Goal: Find specific page/section: Find specific page/section

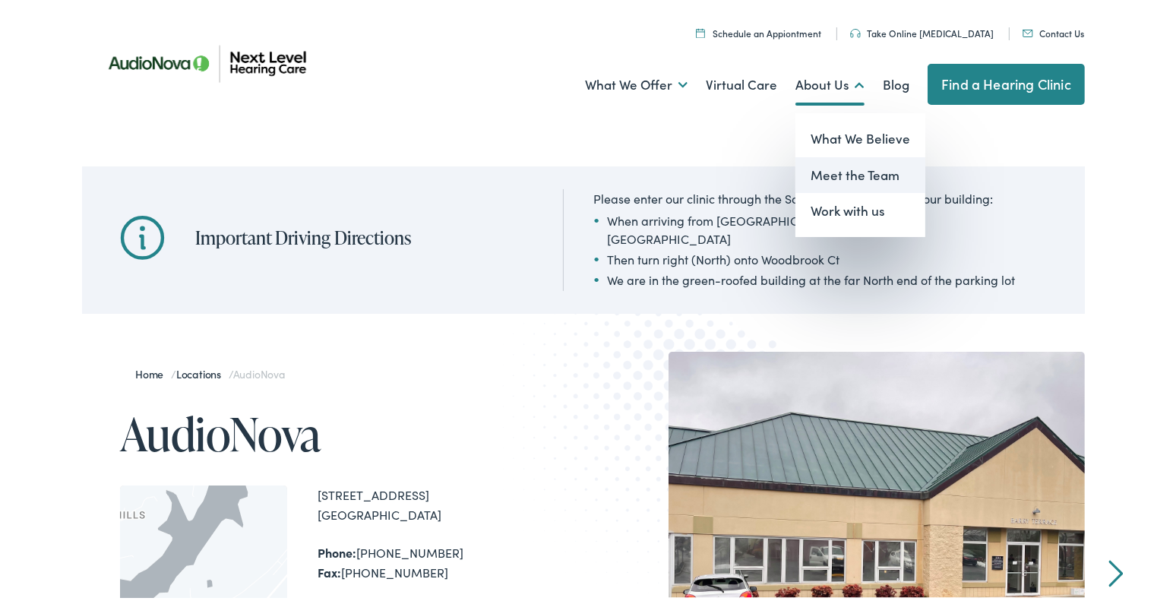
click at [824, 182] on link "Meet the Team" at bounding box center [861, 172] width 130 height 36
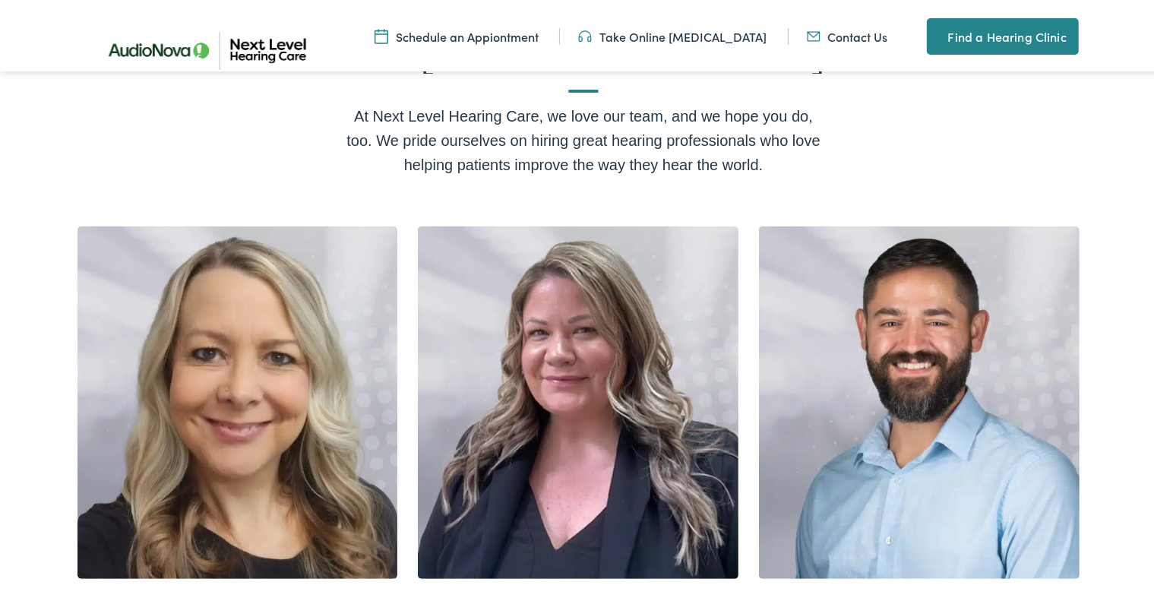
scroll to position [489, 0]
click at [524, 599] on h2 "Brie Meade, HIS" at bounding box center [578, 610] width 245 height 22
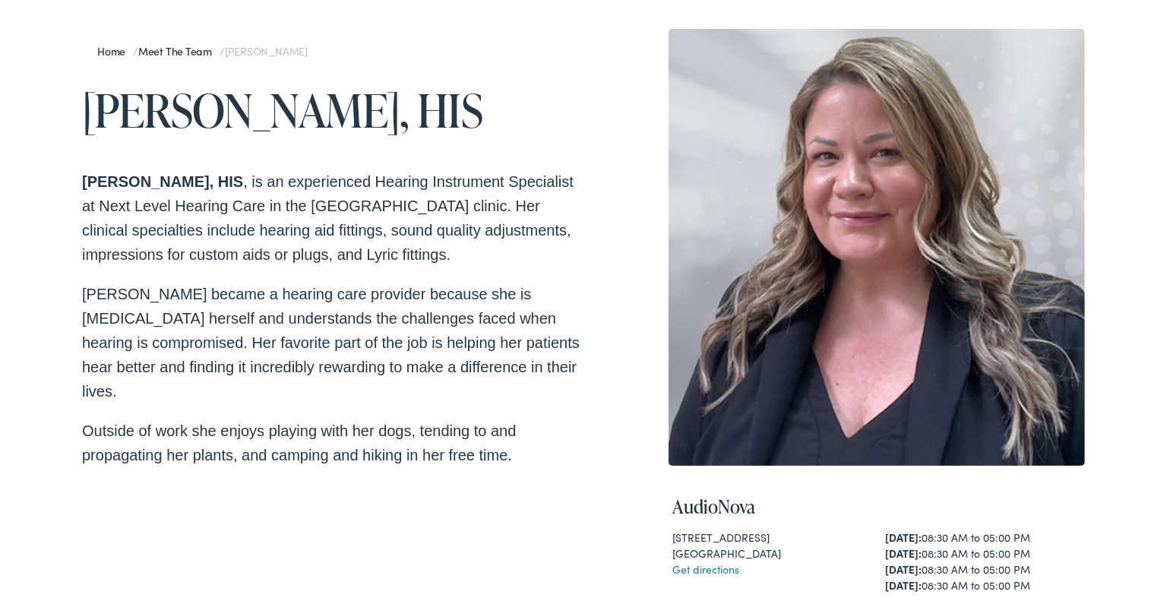
scroll to position [120, 0]
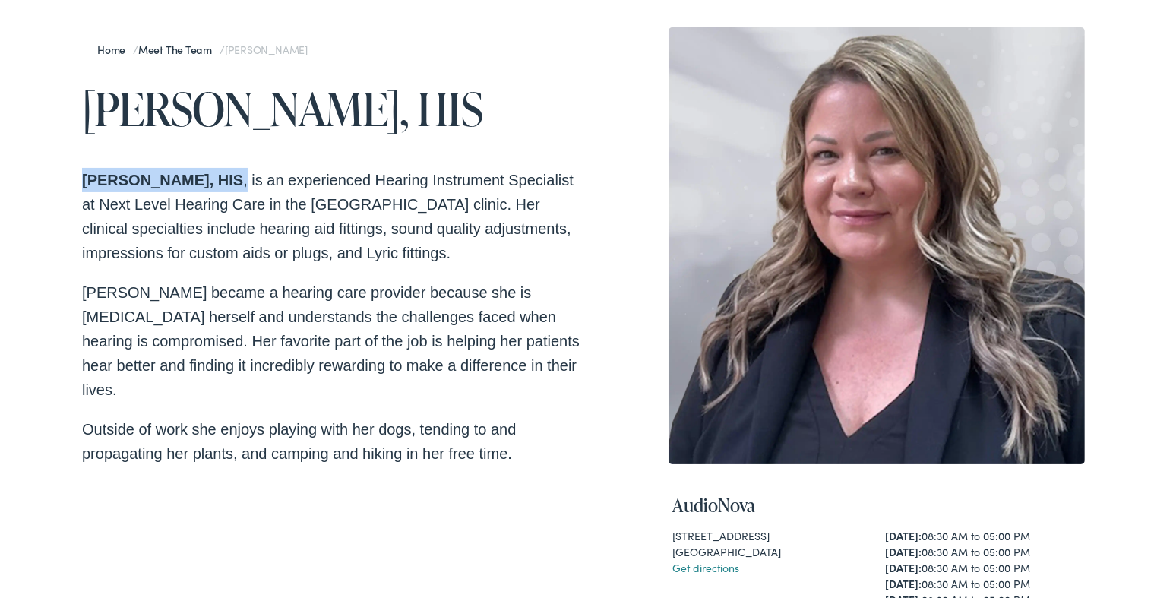
drag, startPoint x: 74, startPoint y: 177, endPoint x: 193, endPoint y: 178, distance: 118.6
click at [193, 178] on div "Home / Meet the Team / Brie Meade Brie Meade, HIS Brie Meade, HIS , is an exper…" at bounding box center [583, 474] width 1167 height 945
copy p "Brie Meade, HIS ,"
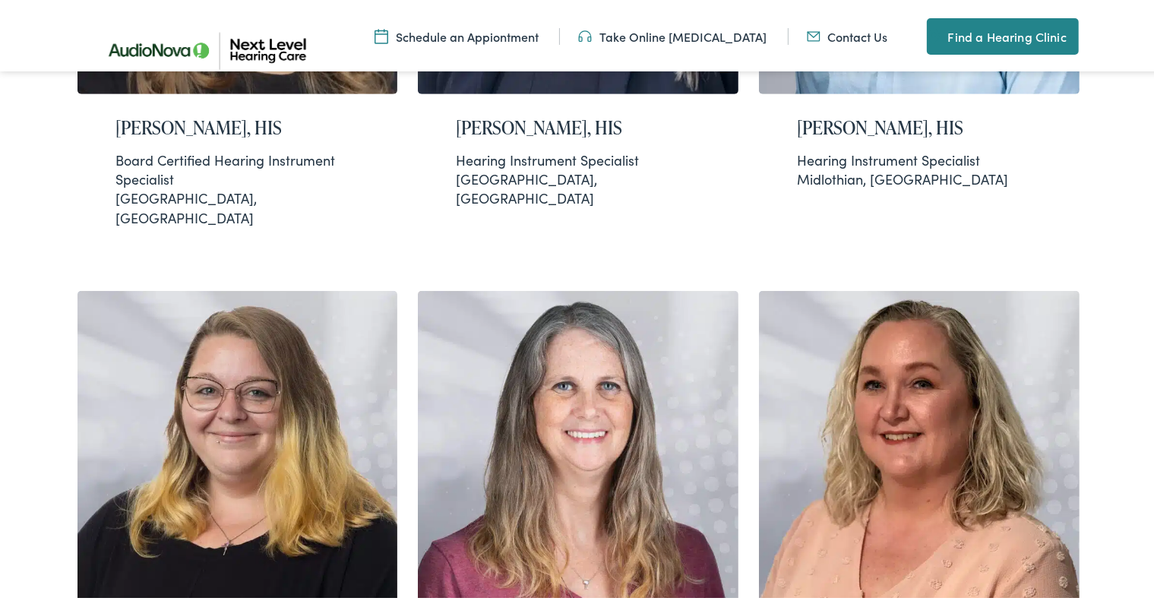
scroll to position [976, 0]
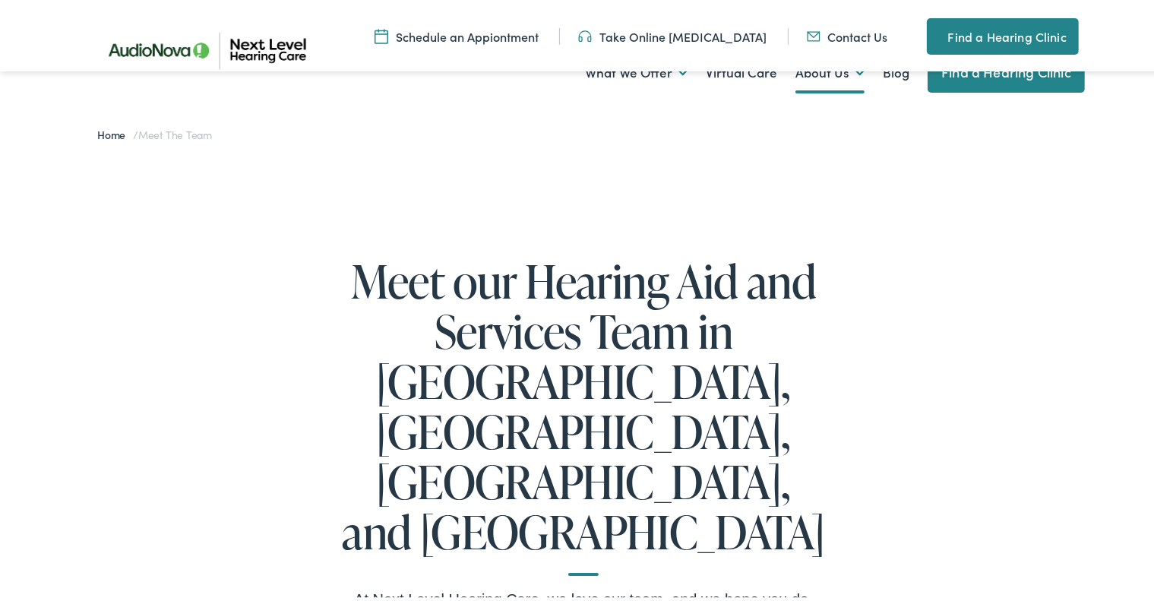
scroll to position [0, 0]
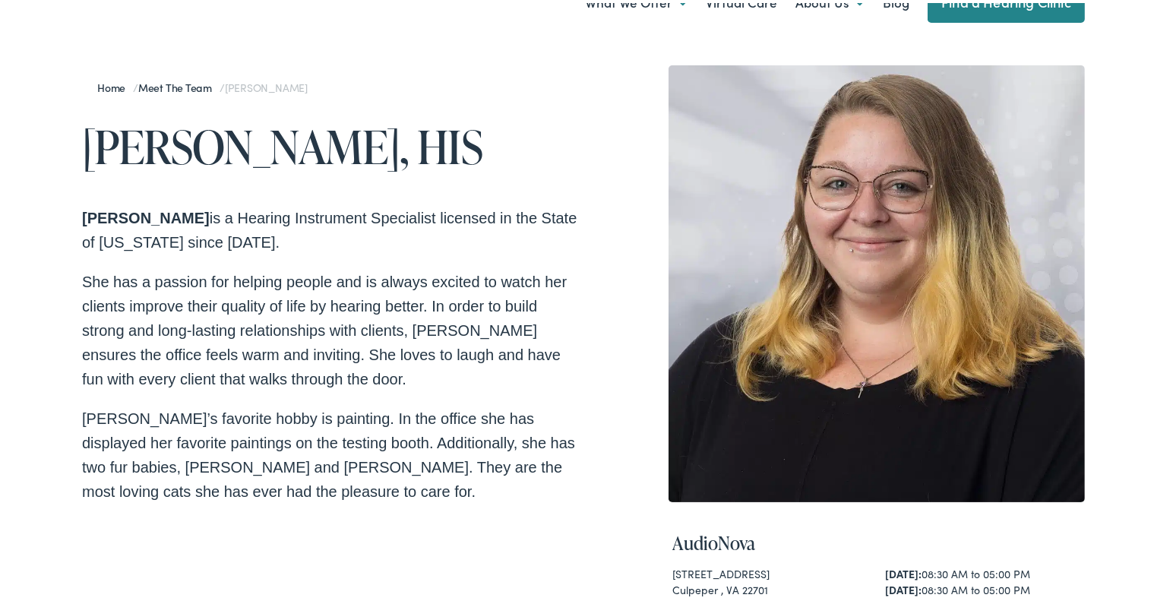
scroll to position [81, 0]
